Goal: Task Accomplishment & Management: Complete application form

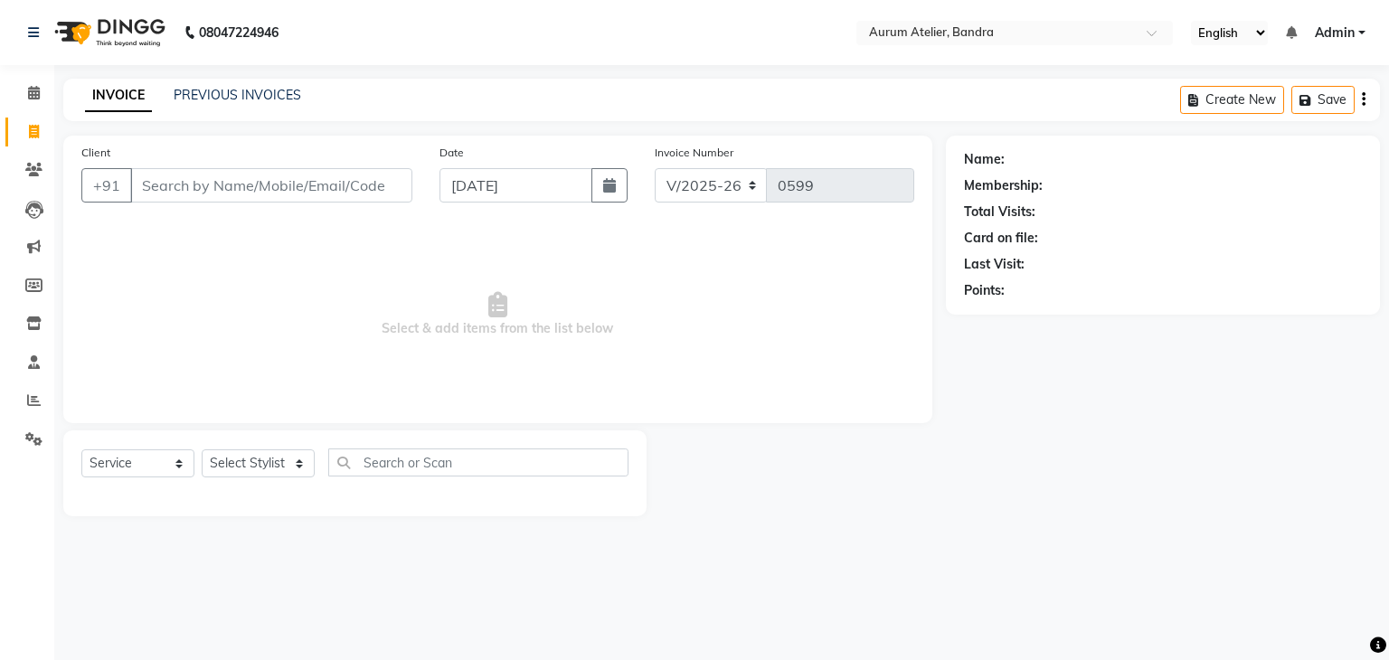
select select "7410"
select select "service"
drag, startPoint x: 0, startPoint y: 0, endPoint x: 242, endPoint y: 462, distance: 521.6
click at [242, 461] on select "Select Stylist [PERSON_NAME] chariya [PERSON_NAME] [PERSON_NAME] [PERSON_NAME] …" at bounding box center [258, 463] width 113 height 28
select select "66082"
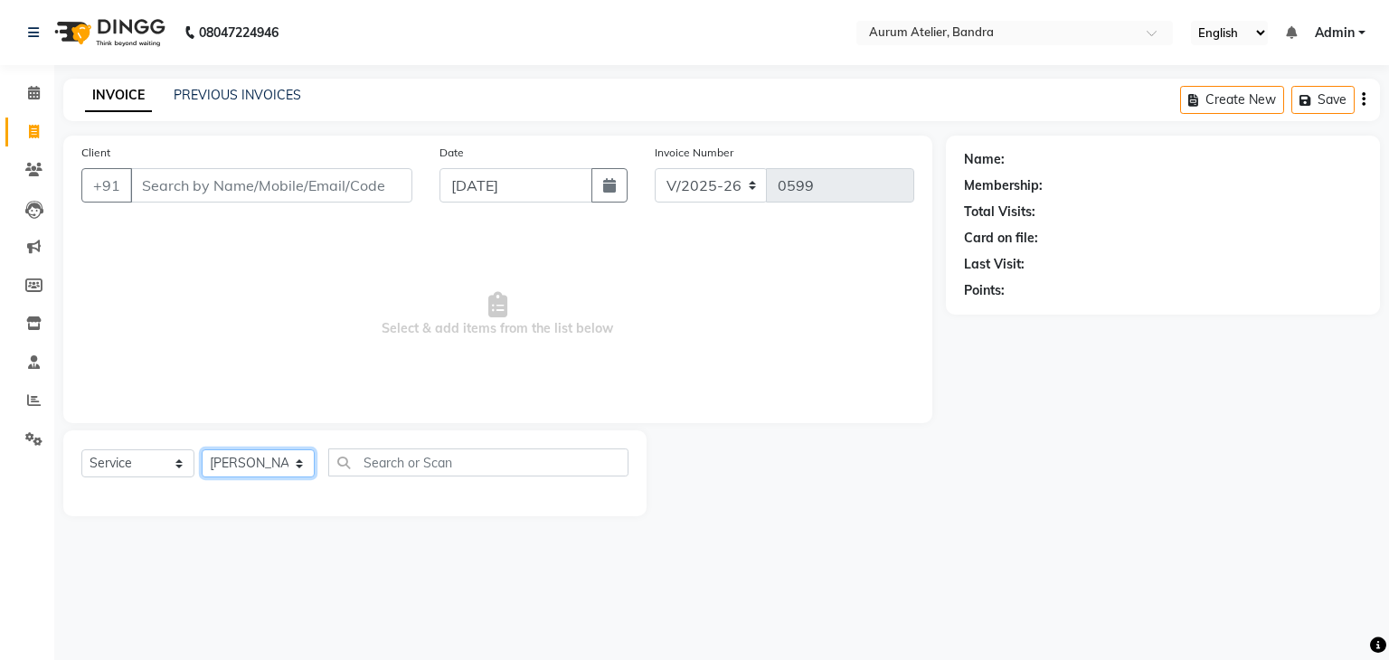
click at [202, 450] on select "Select Stylist [PERSON_NAME] chariya [PERSON_NAME] [PERSON_NAME] [PERSON_NAME] …" at bounding box center [258, 463] width 113 height 28
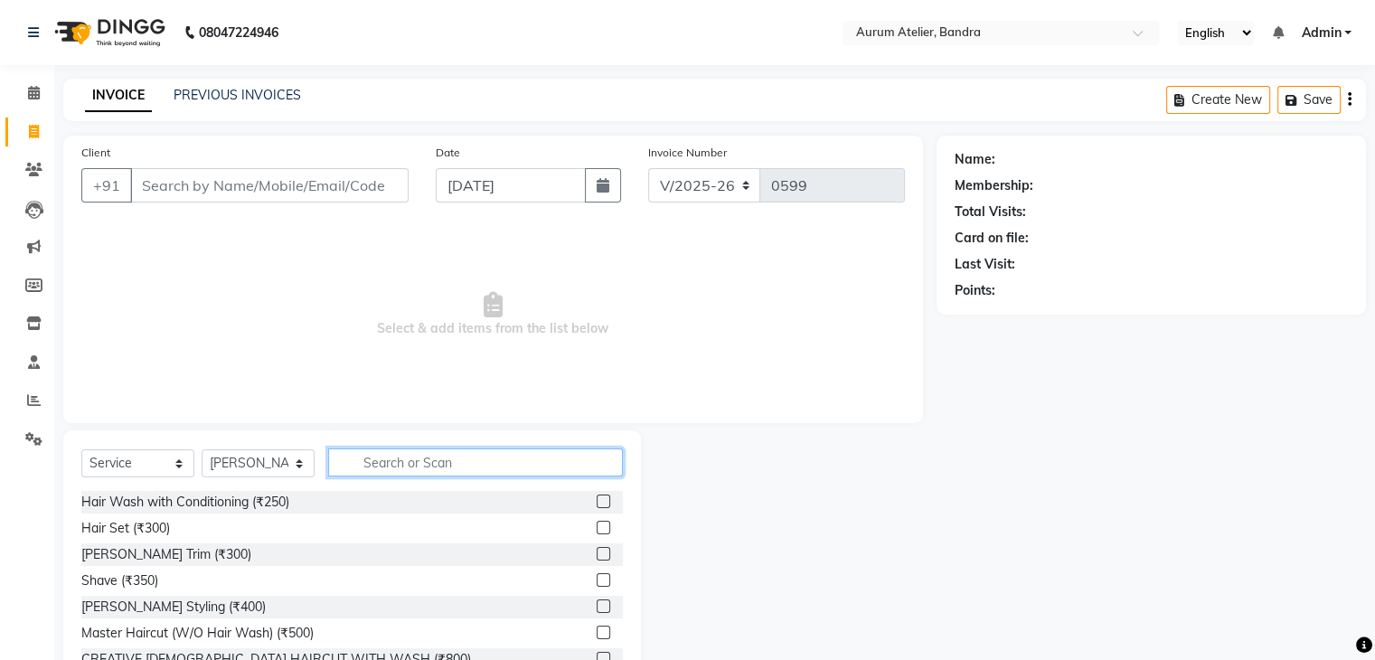
click at [433, 466] on input "text" at bounding box center [475, 462] width 295 height 28
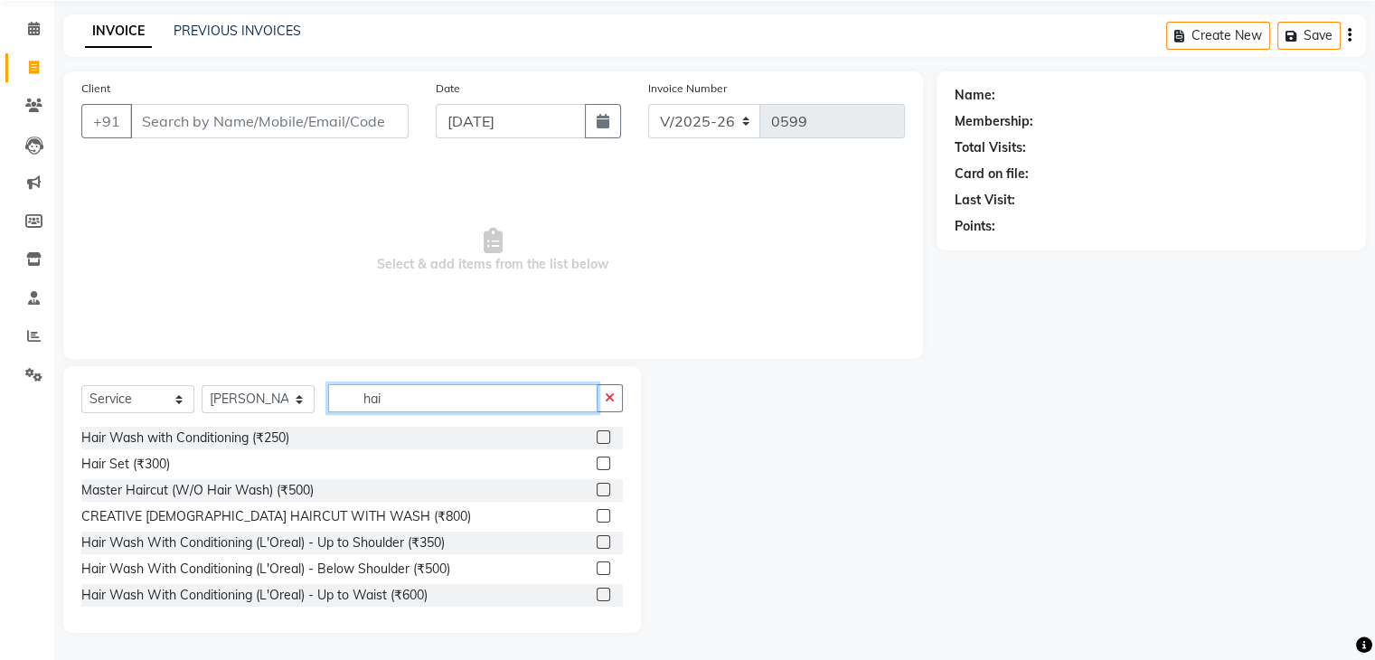
type input "hai"
click at [597, 487] on label at bounding box center [604, 490] width 14 height 14
click at [597, 487] on input "checkbox" at bounding box center [603, 491] width 12 height 12
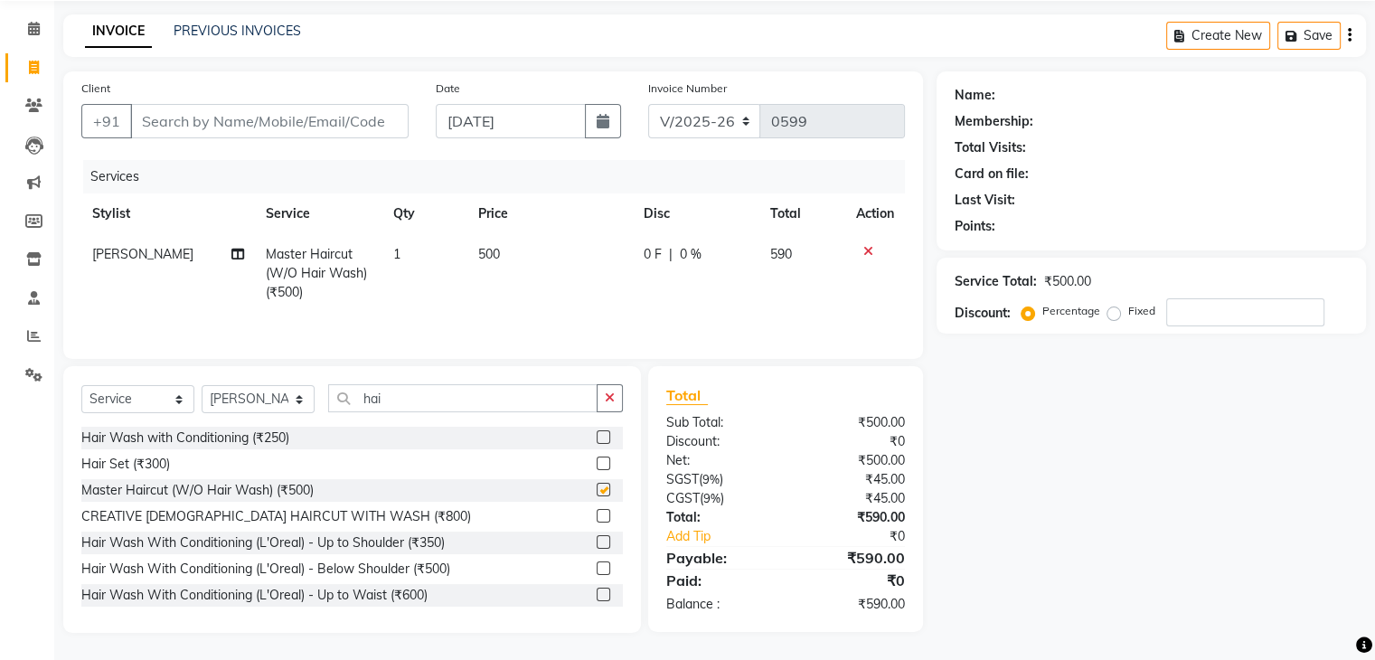
checkbox input "false"
click at [597, 438] on label at bounding box center [604, 437] width 14 height 14
click at [597, 438] on input "checkbox" at bounding box center [603, 438] width 12 height 12
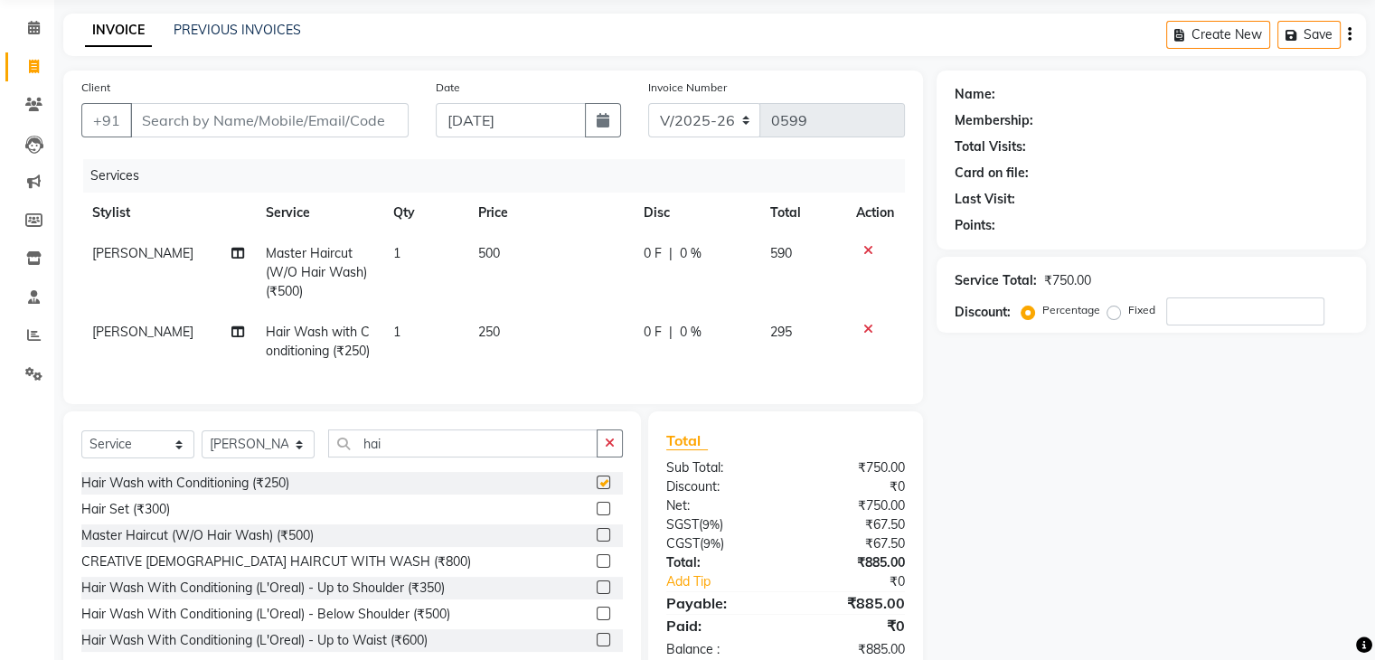
checkbox input "false"
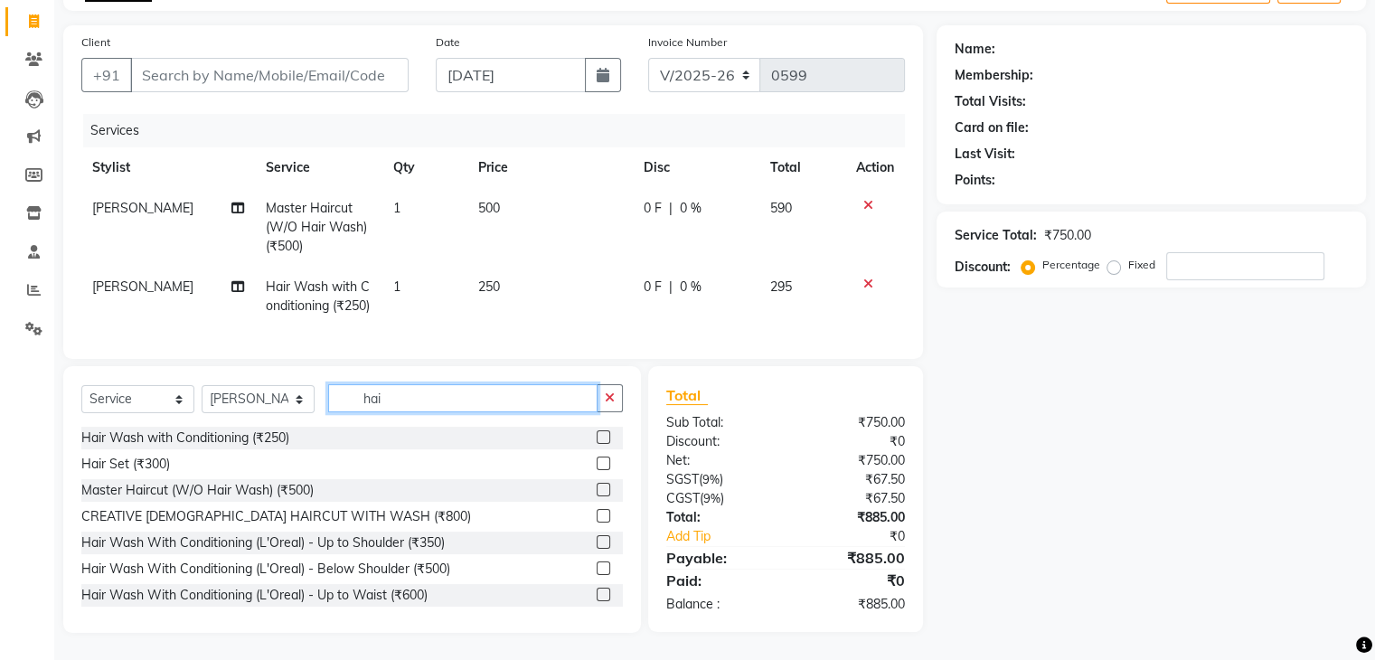
click at [525, 397] on input "hai" at bounding box center [462, 398] width 269 height 28
type input "h"
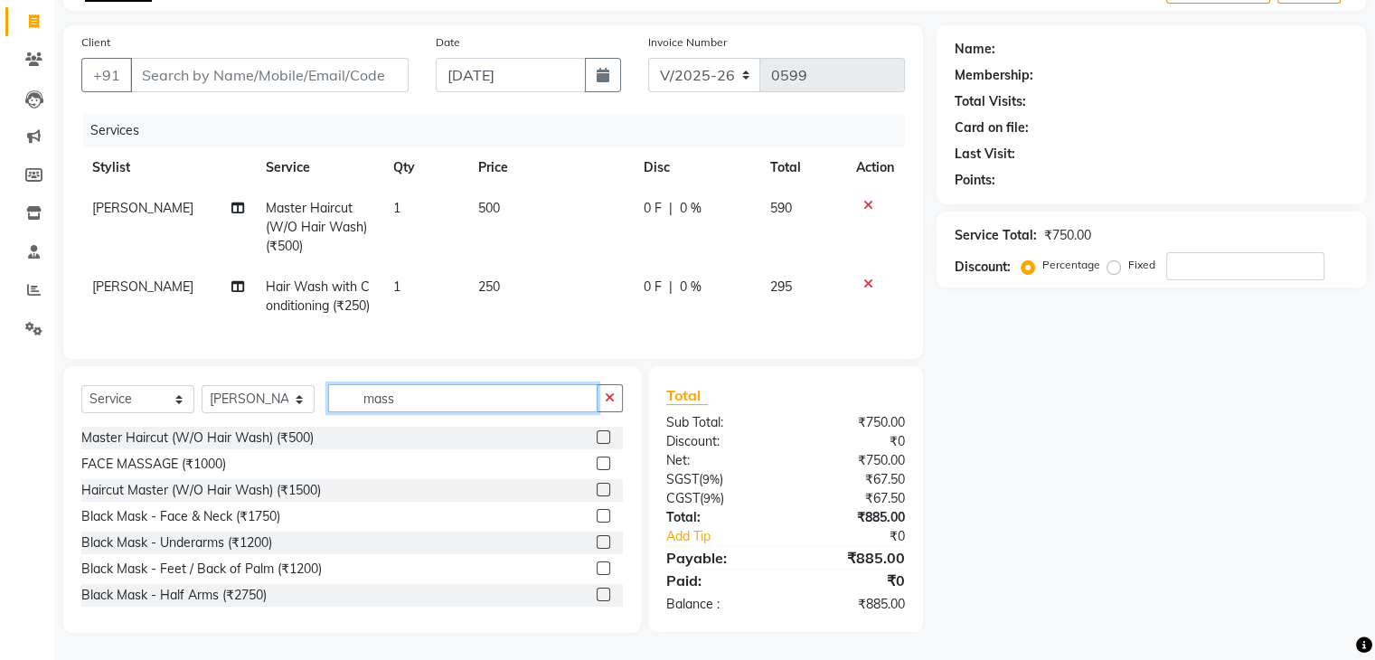
scroll to position [143, 0]
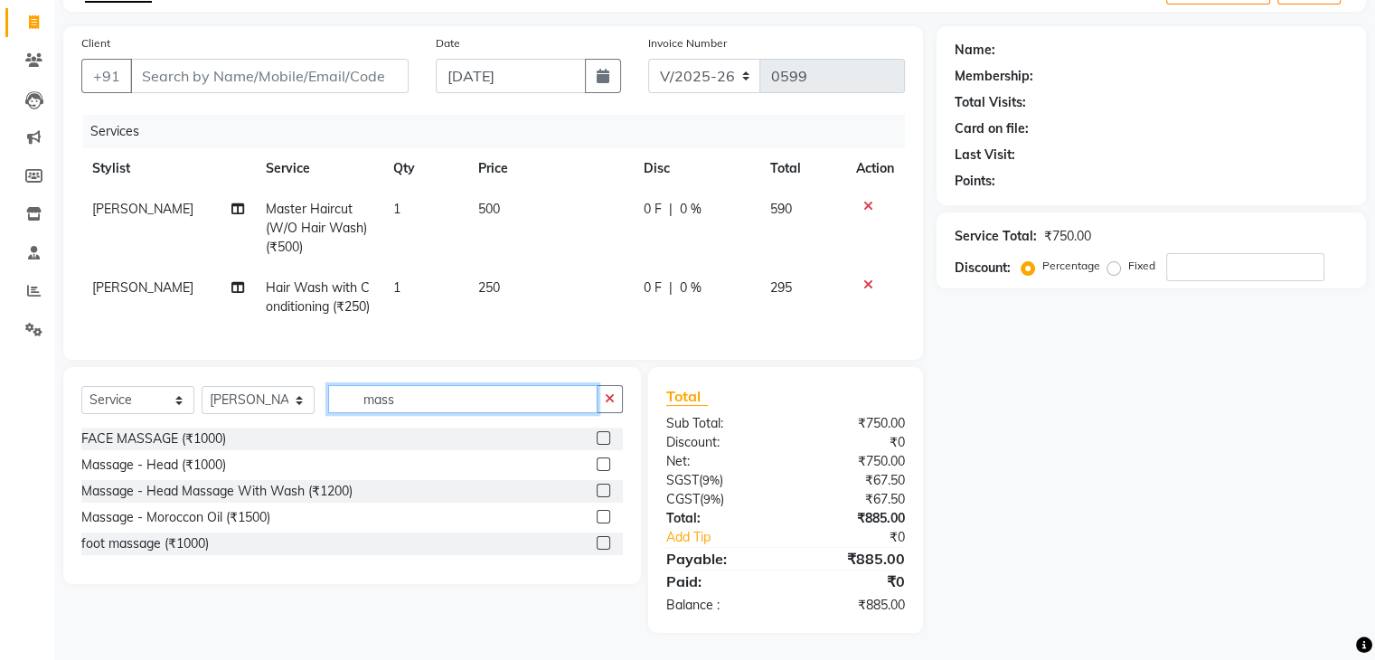
type input "mass"
click at [598, 464] on label at bounding box center [604, 464] width 14 height 14
click at [598, 464] on input "checkbox" at bounding box center [603, 465] width 12 height 12
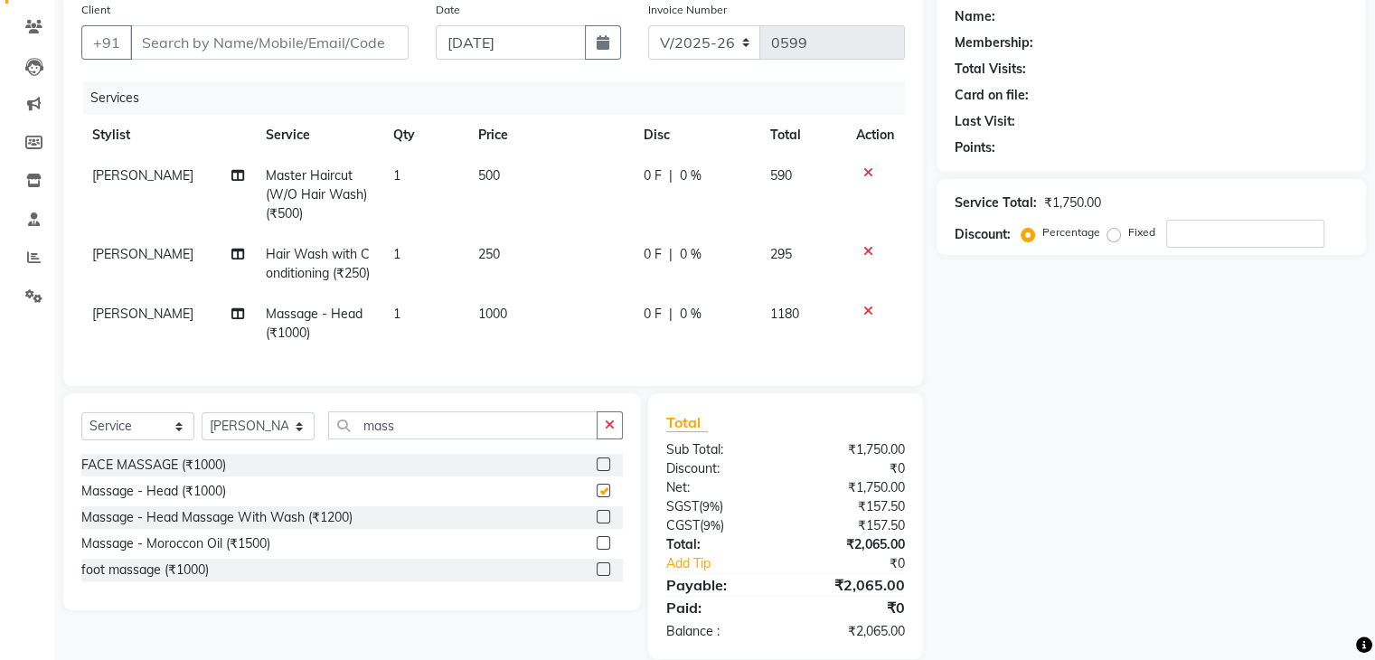
checkbox input "false"
click at [747, 38] on select "C/2025-26 V/2025 V/2025-26" at bounding box center [704, 42] width 113 height 34
select select "7590"
click at [648, 25] on select "C/2025-26 V/2025 V/2025-26" at bounding box center [704, 42] width 113 height 34
type input "1293"
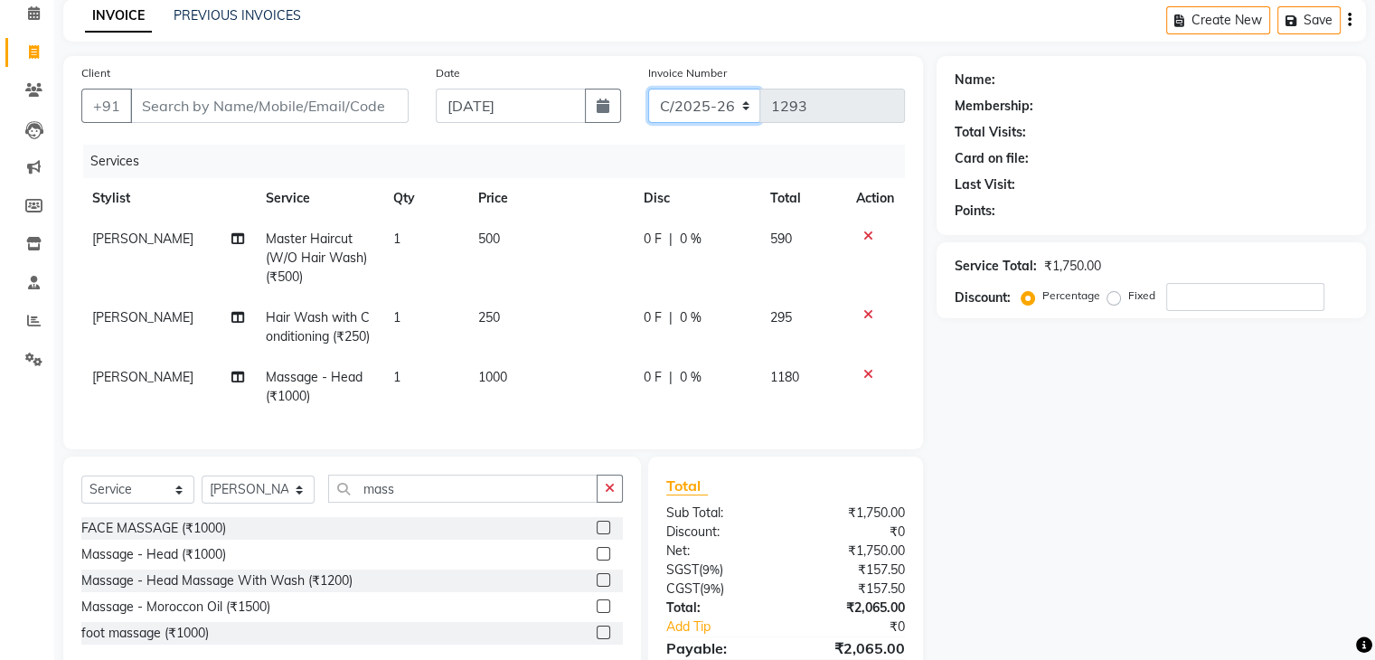
scroll to position [0, 0]
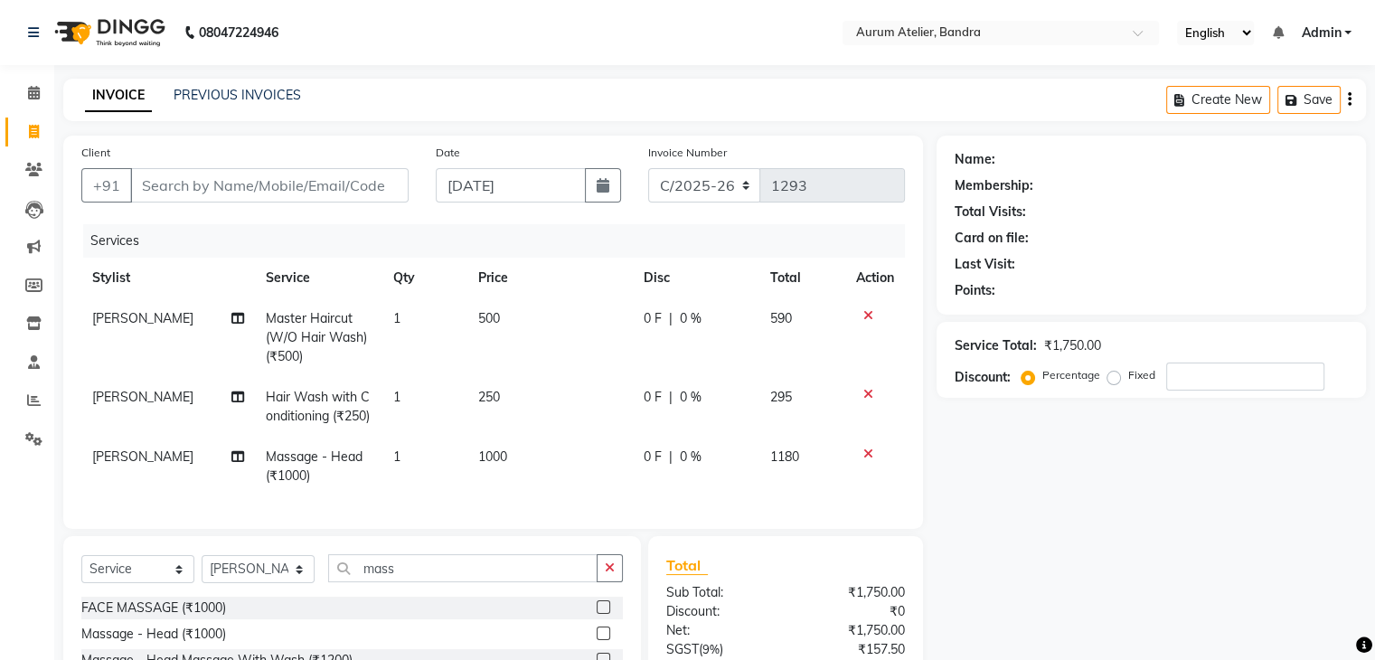
click at [1349, 100] on icon "button" at bounding box center [1350, 99] width 4 height 1
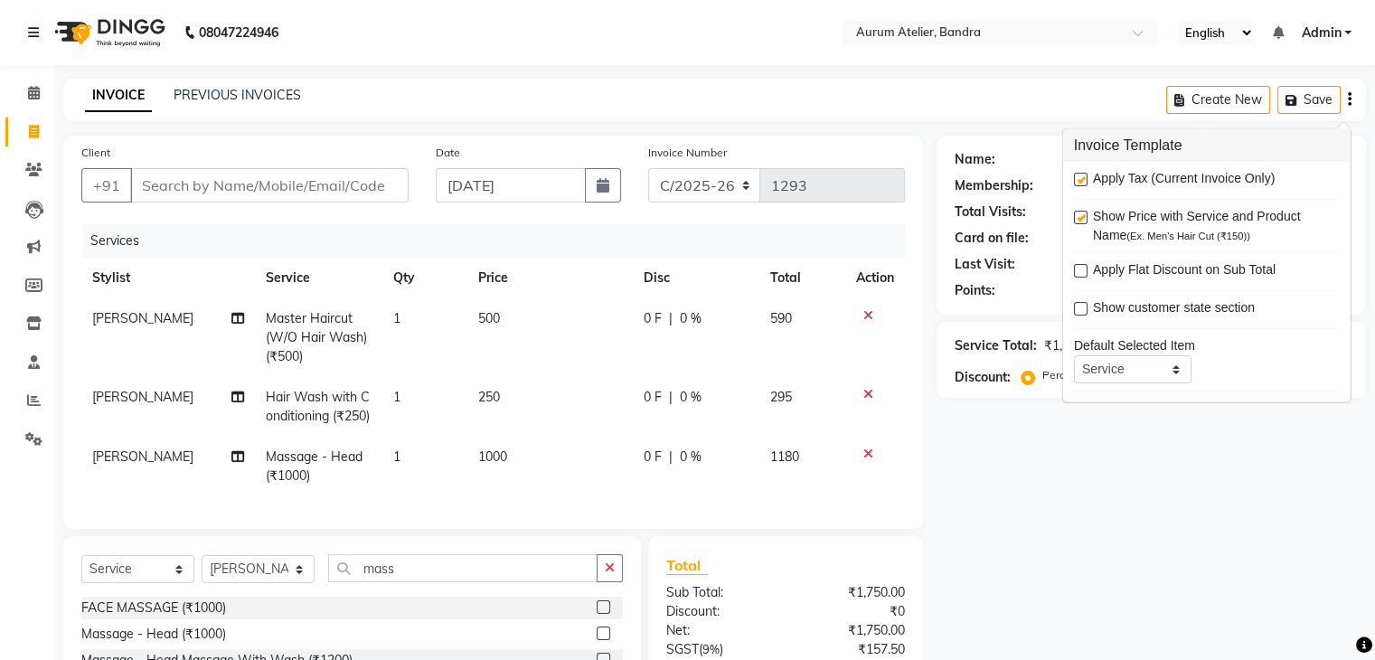
click at [1075, 174] on label at bounding box center [1081, 180] width 14 height 14
click at [1075, 174] on input "checkbox" at bounding box center [1080, 180] width 12 height 12
checkbox input "false"
click at [325, 185] on input "Client" at bounding box center [269, 185] width 278 height 34
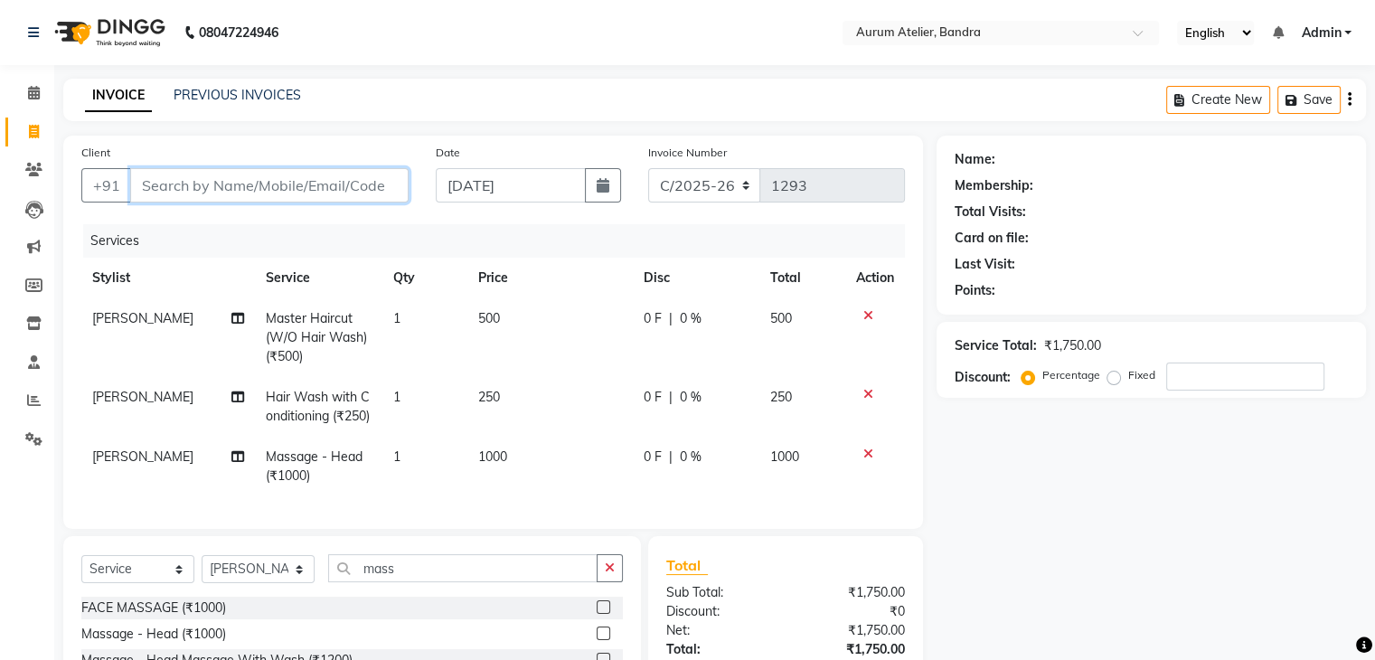
type input "w"
type input "0"
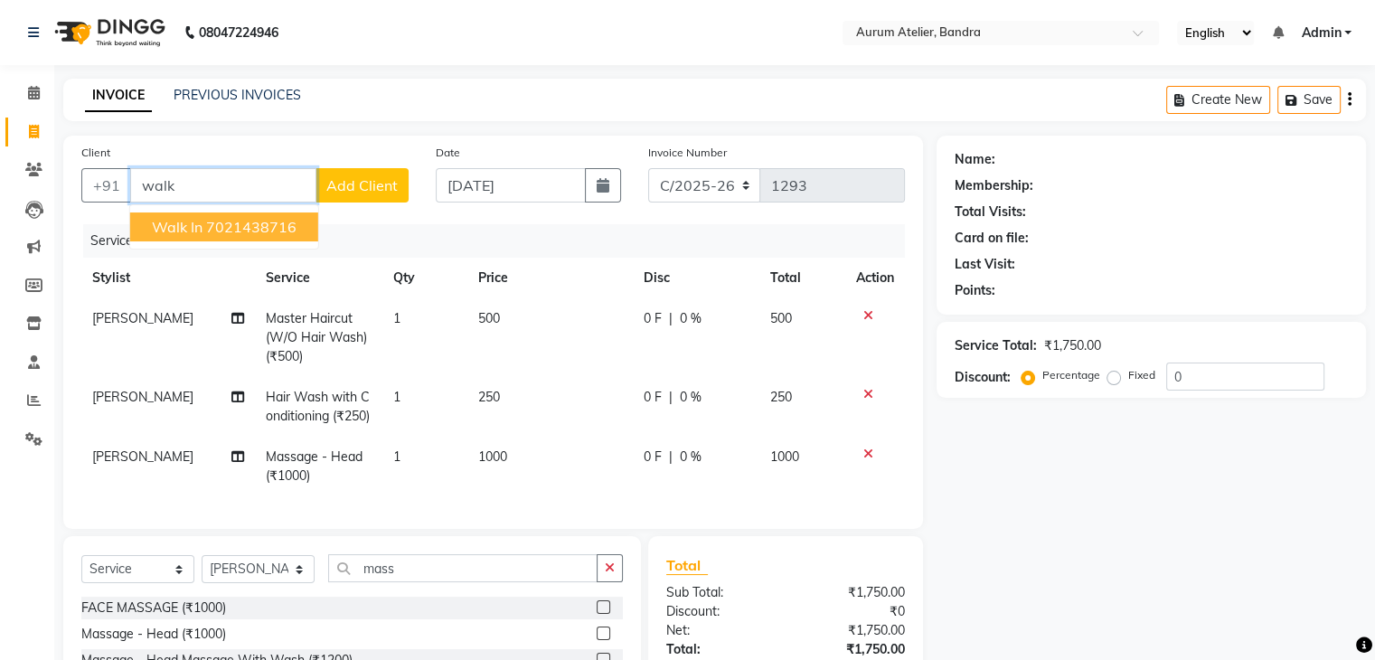
click at [280, 228] on ngb-highlight "7021438716" at bounding box center [251, 227] width 90 height 18
type input "7021438716"
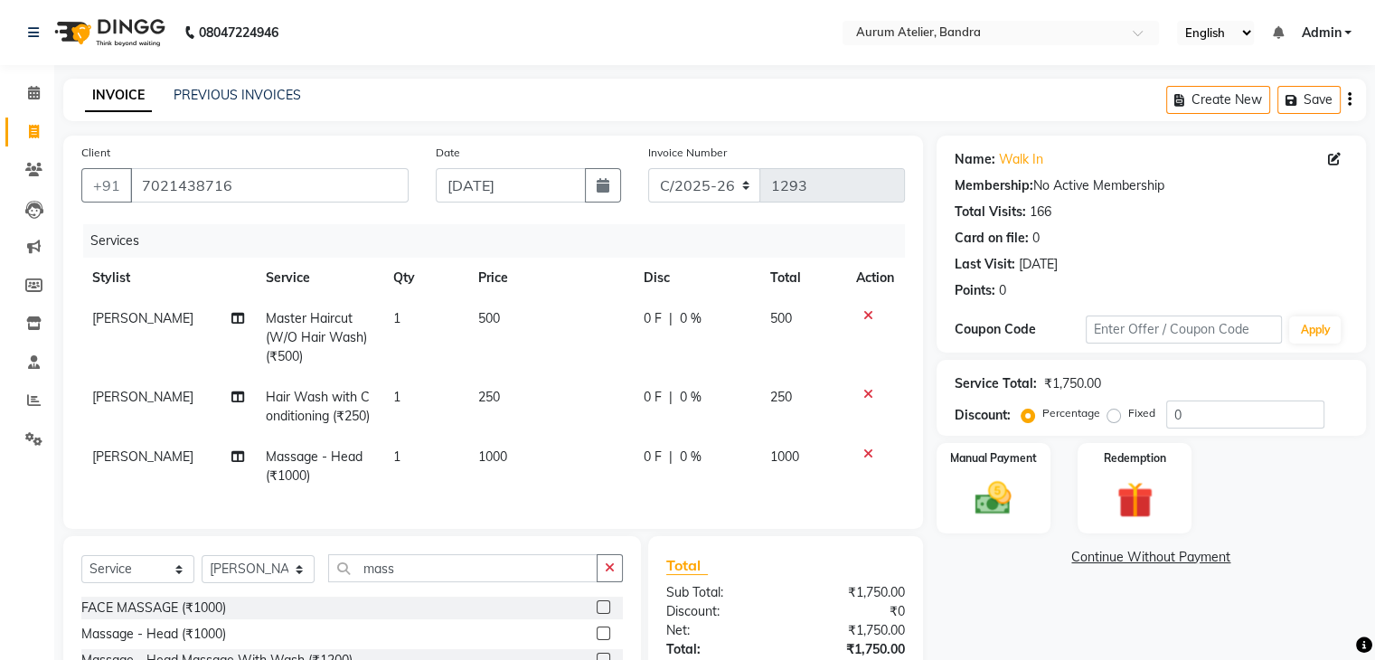
click at [1348, 99] on icon "button" at bounding box center [1350, 99] width 4 height 1
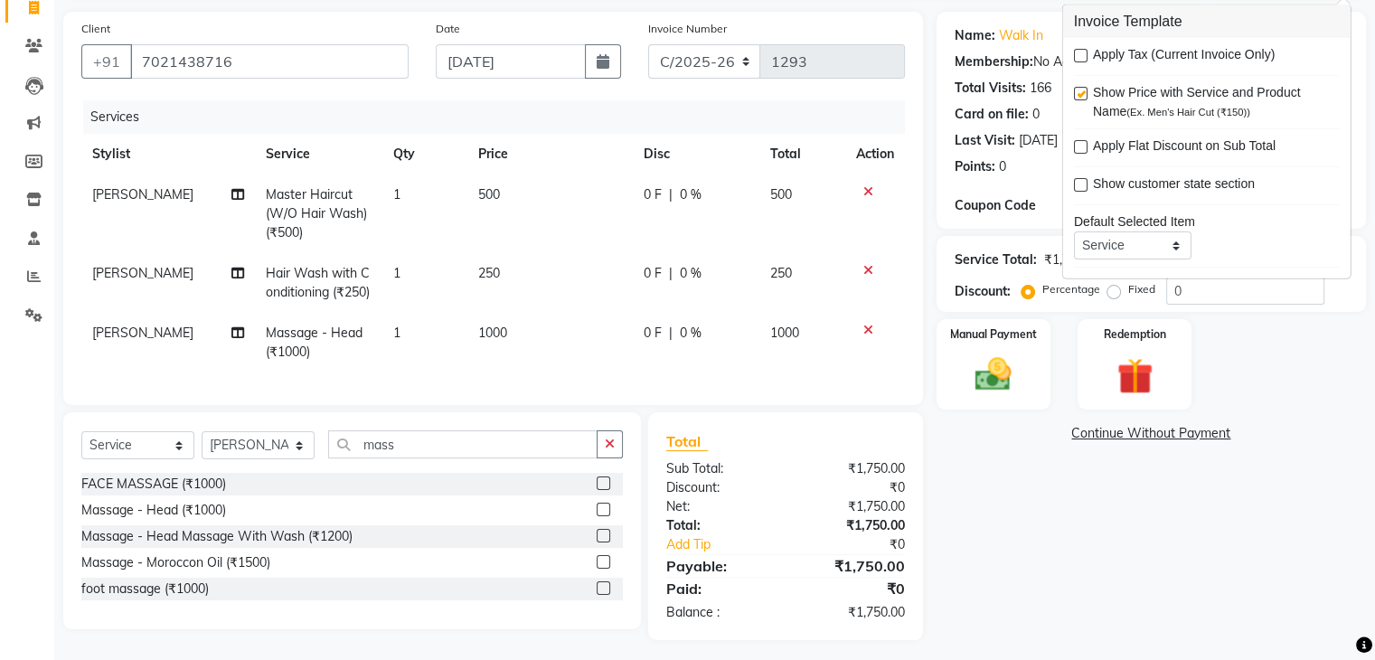
scroll to position [165, 0]
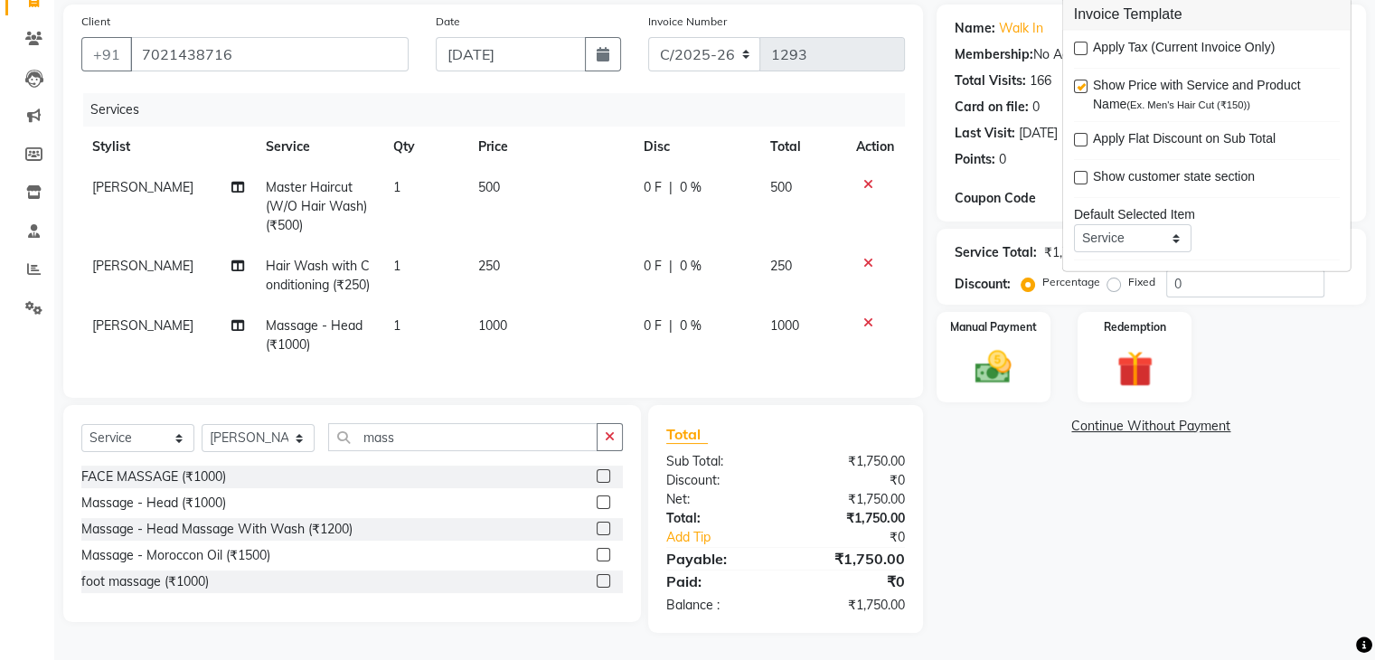
click at [525, 314] on td "1000" at bounding box center [549, 336] width 165 height 60
select select "66082"
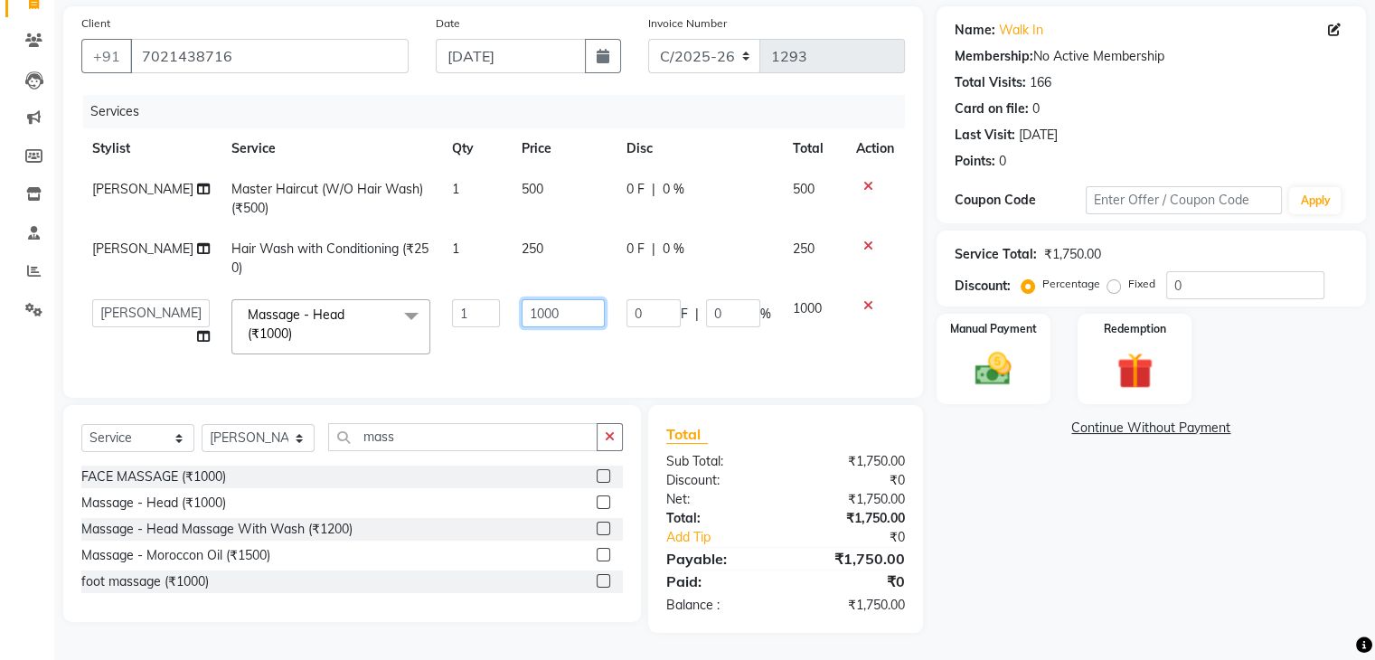
click at [549, 311] on input "1000" at bounding box center [563, 313] width 83 height 28
type input "1"
type input "800"
click at [1034, 562] on div "Name: Walk In Membership: No Active Membership Total Visits: 166 Card on file: …" at bounding box center [1158, 319] width 443 height 626
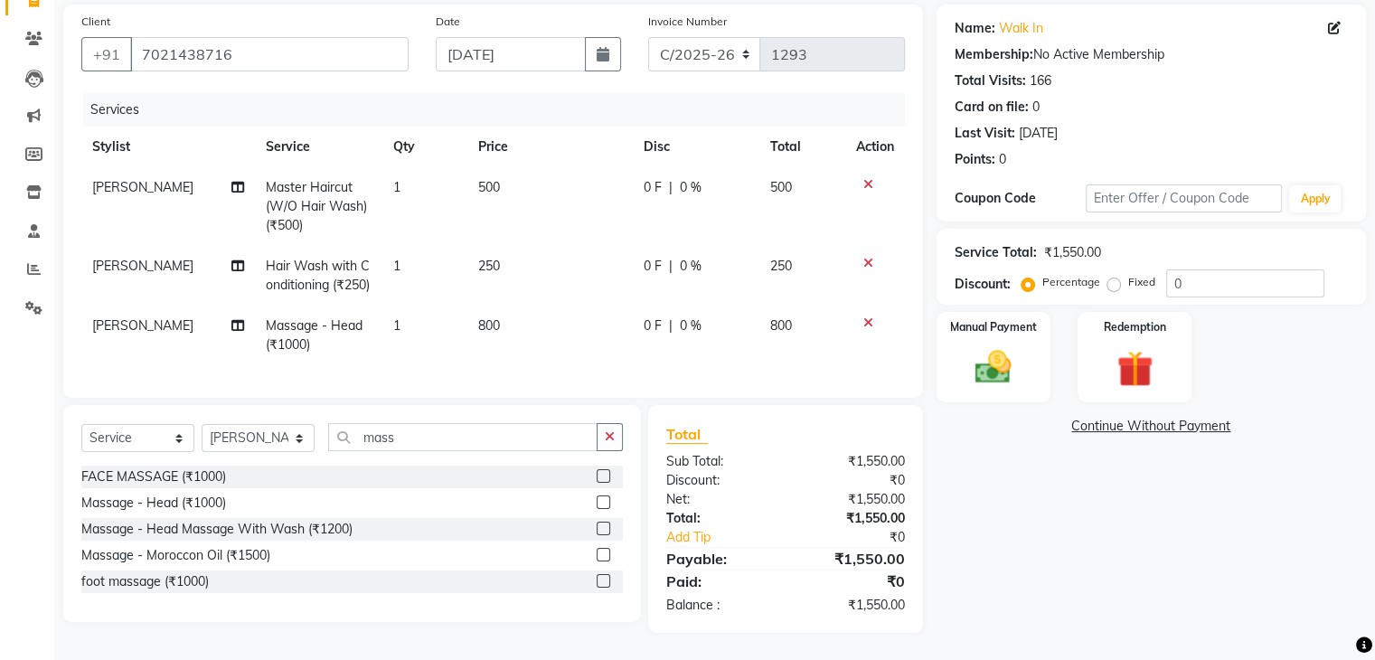
drag, startPoint x: 517, startPoint y: 341, endPoint x: 532, endPoint y: 338, distance: 15.6
click at [517, 341] on td "800" at bounding box center [549, 336] width 165 height 60
select select "66082"
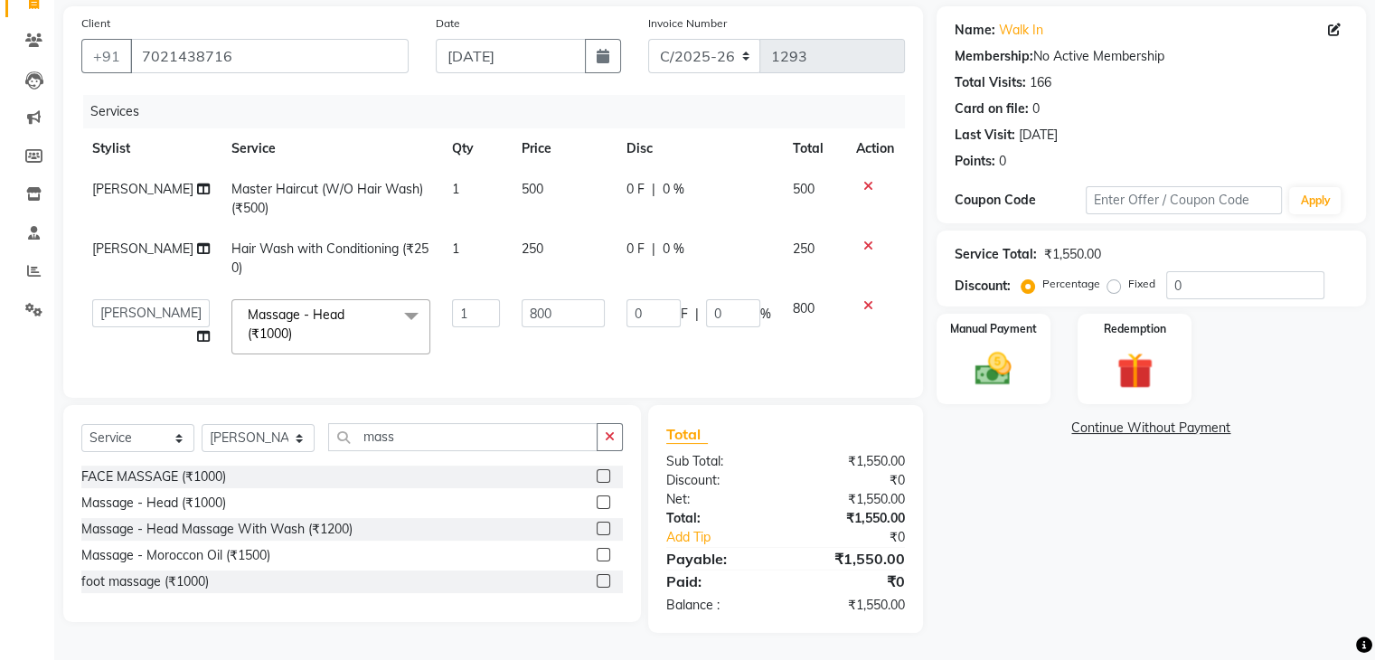
click at [561, 315] on td "800" at bounding box center [563, 326] width 105 height 77
click at [585, 307] on input "800" at bounding box center [563, 313] width 83 height 28
type input "8"
type input "1000"
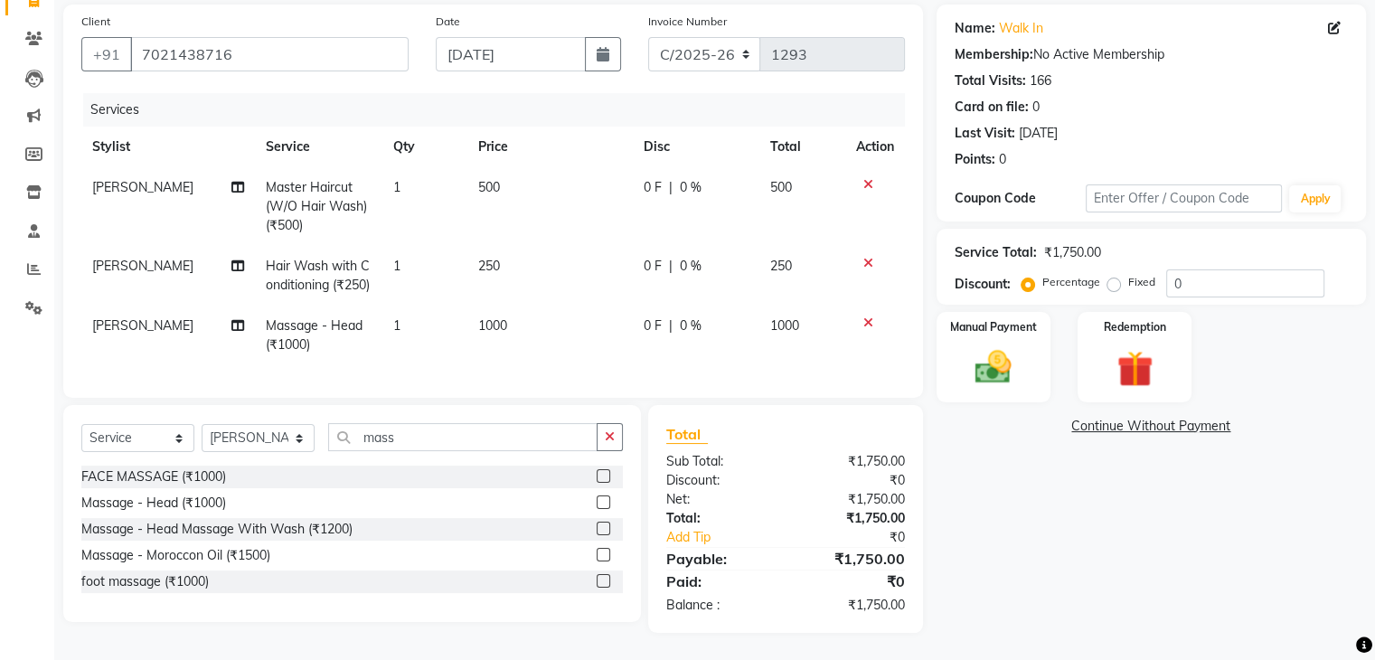
click at [568, 226] on tbody "[PERSON_NAME] Master Haircut (W/O Hair Wash) (₹500) 1 500 0 F | 0 % 500 [PERSON…" at bounding box center [493, 266] width 824 height 198
click at [577, 259] on td "250" at bounding box center [549, 276] width 165 height 60
select select "66082"
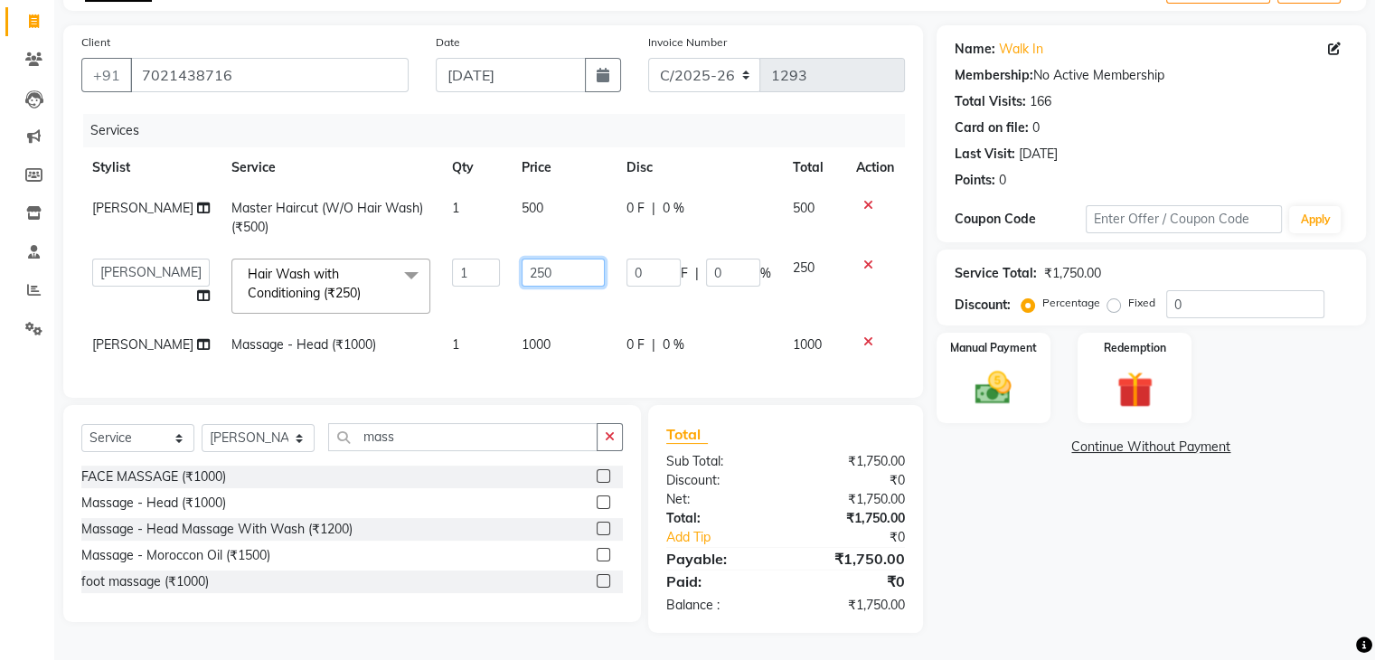
click at [565, 259] on input "250" at bounding box center [563, 273] width 83 height 28
type input "2"
type input "300"
click at [864, 199] on icon at bounding box center [868, 205] width 10 height 13
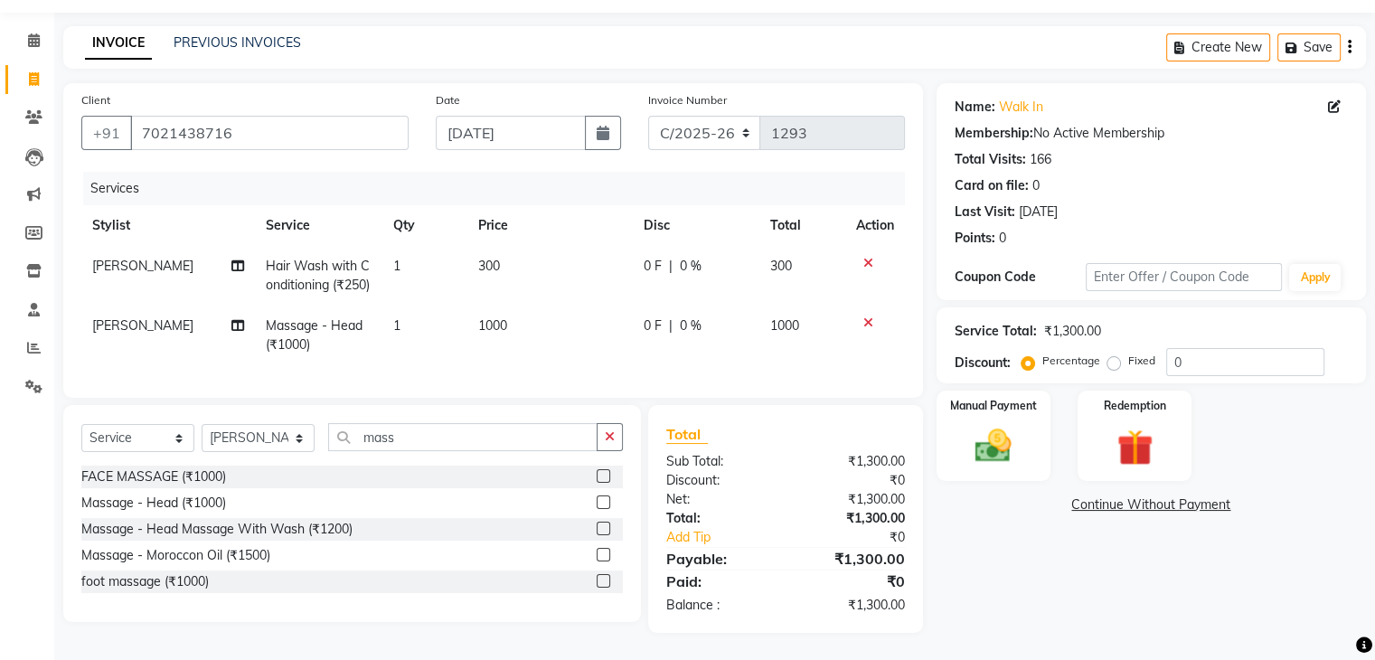
scroll to position [86, 0]
click at [1049, 427] on div "Manual Payment" at bounding box center [993, 435] width 118 height 93
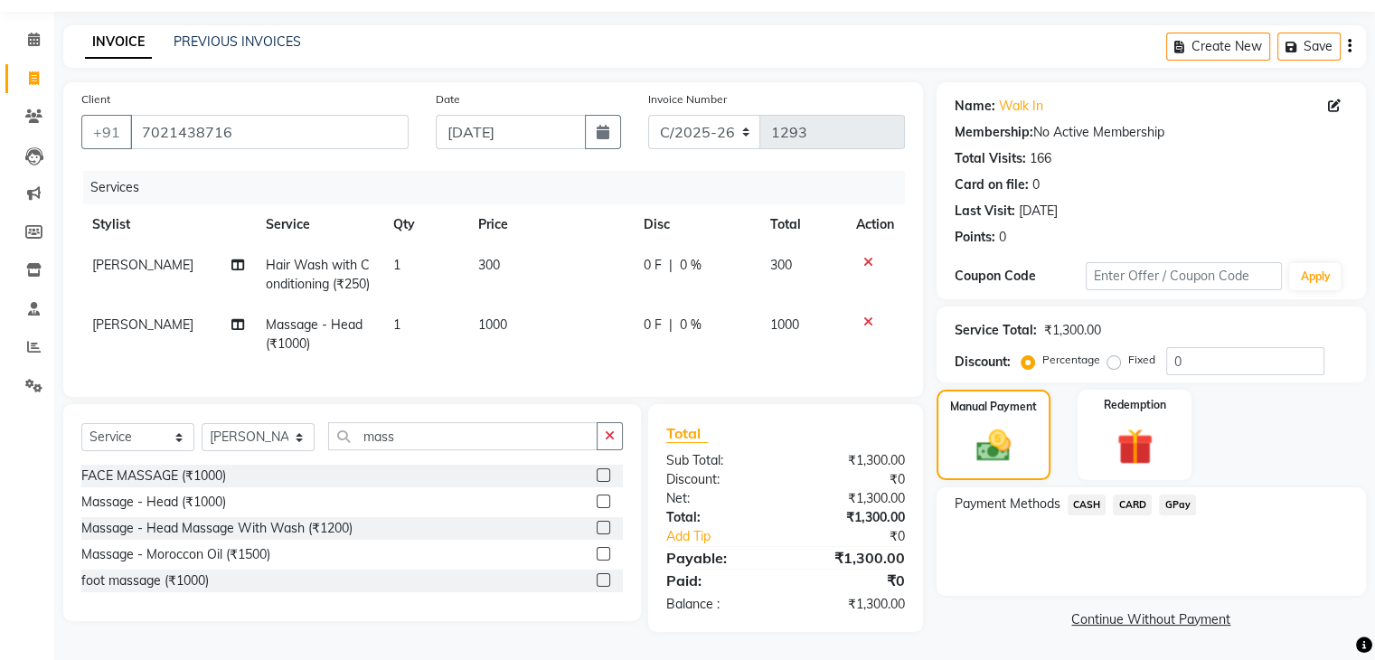
click at [1090, 494] on span "CASH" at bounding box center [1087, 504] width 39 height 21
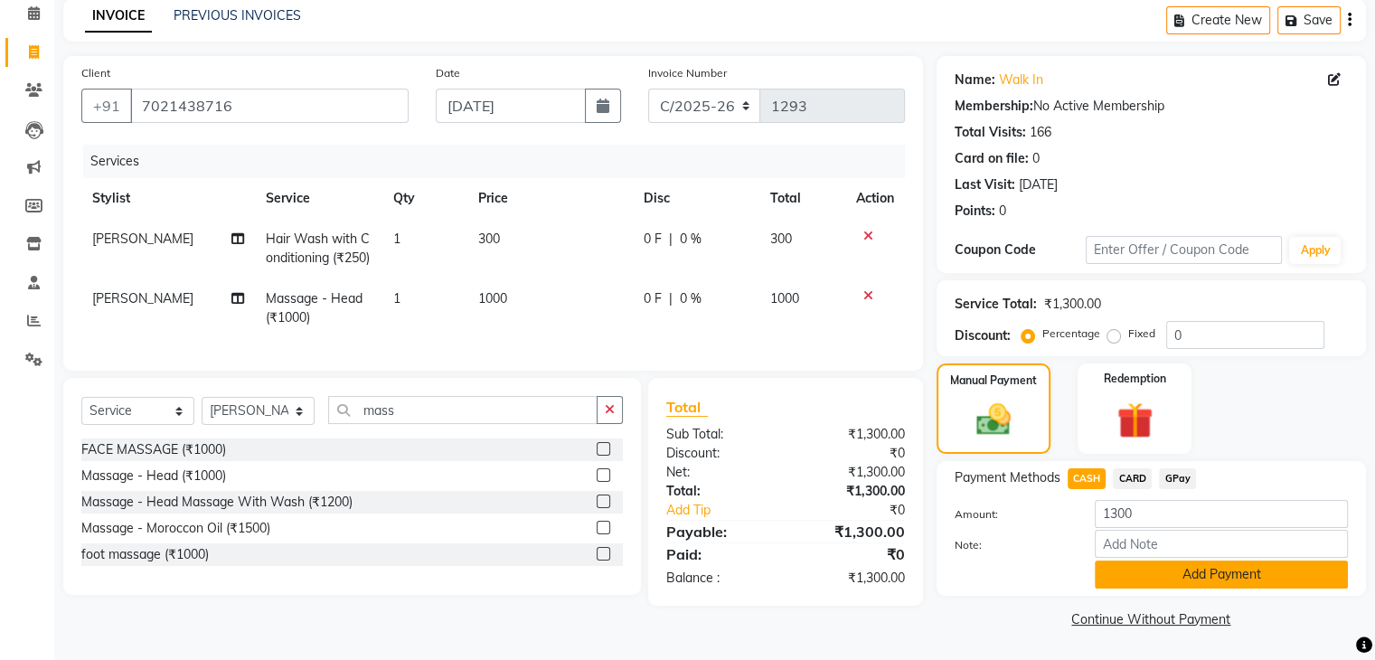
click at [1150, 560] on button "Add Payment" at bounding box center [1221, 574] width 253 height 28
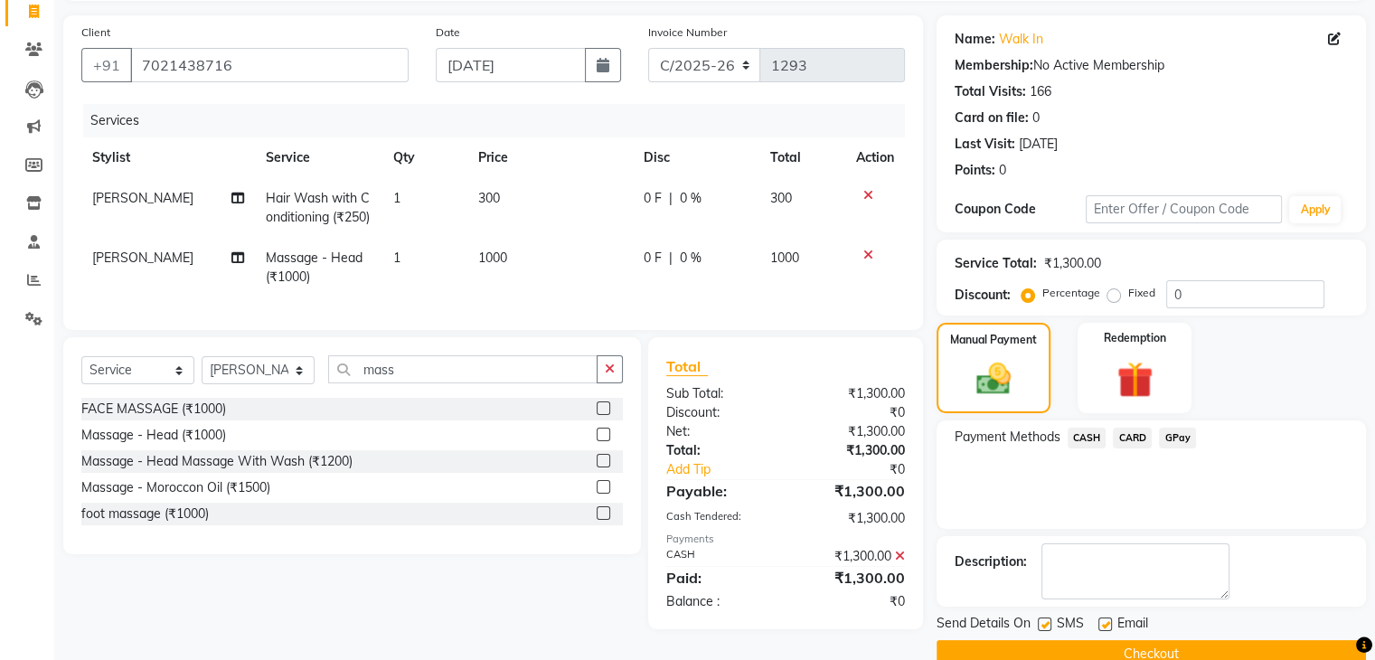
scroll to position [155, 0]
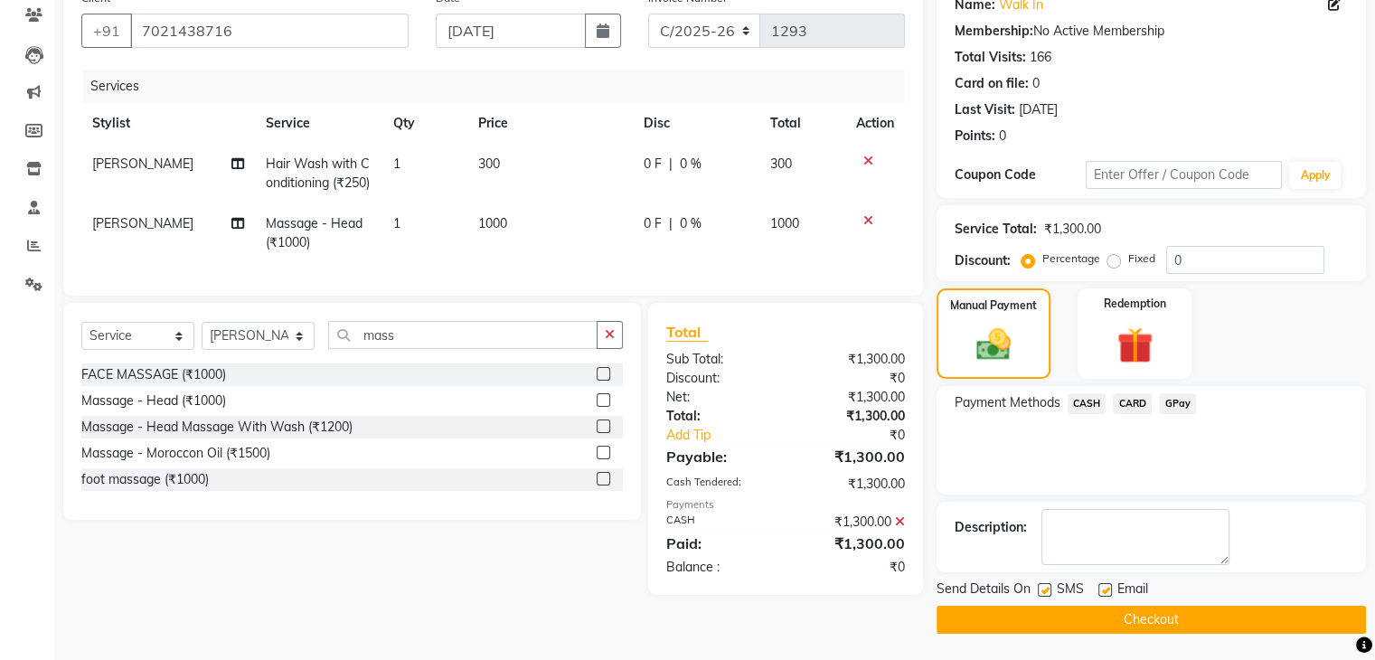
click at [1194, 608] on button "Checkout" at bounding box center [1151, 620] width 429 height 28
